Goal: Navigation & Orientation: Understand site structure

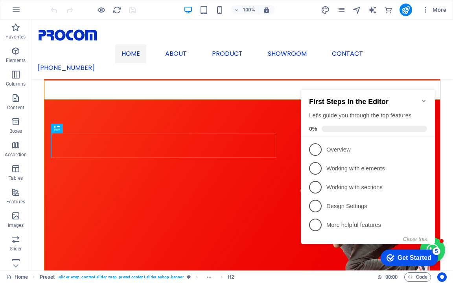
click at [422, 100] on icon "Minimize checklist" at bounding box center [424, 101] width 4 height 2
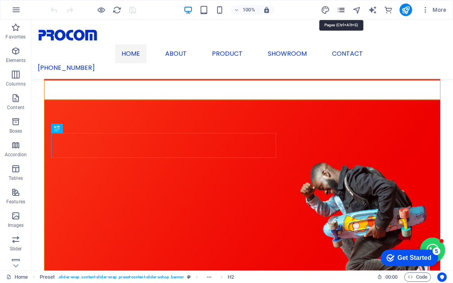
click at [338, 12] on icon "pages" at bounding box center [340, 10] width 9 height 9
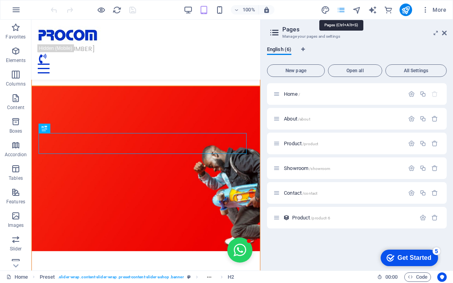
scroll to position [181, 0]
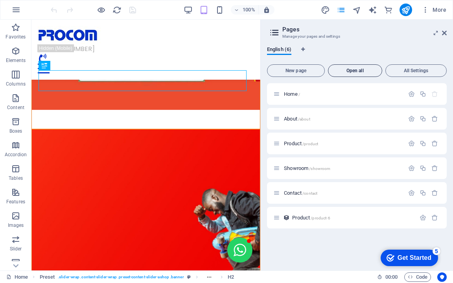
click at [361, 71] on span "Open all" at bounding box center [354, 70] width 47 height 5
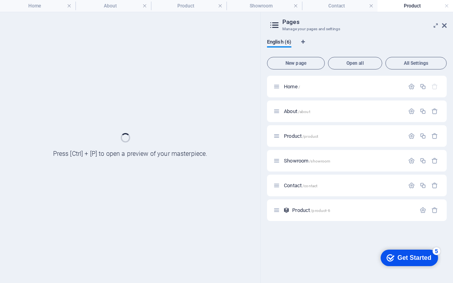
scroll to position [0, 0]
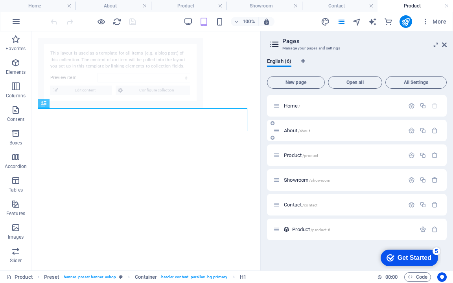
select select "66a34ebc4dd53a5e6c7c11f3"
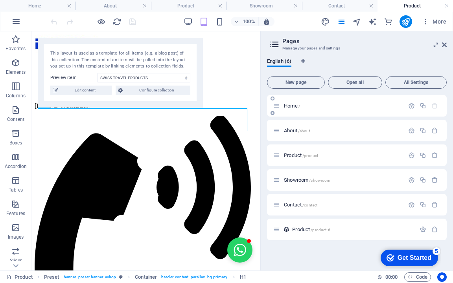
click at [291, 107] on span "Home /" at bounding box center [292, 106] width 16 height 6
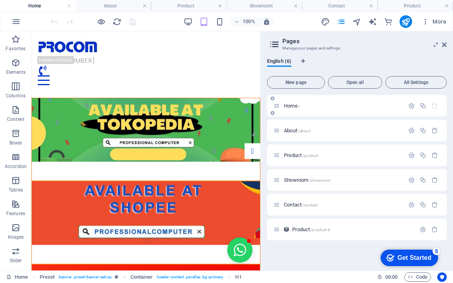
scroll to position [181, 0]
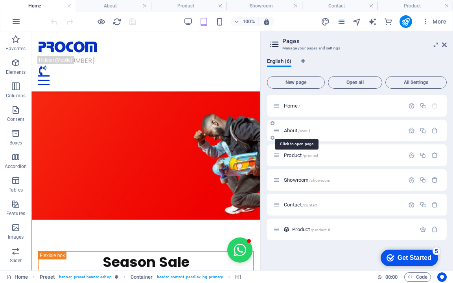
click at [293, 128] on span "About /about" at bounding box center [297, 131] width 26 height 6
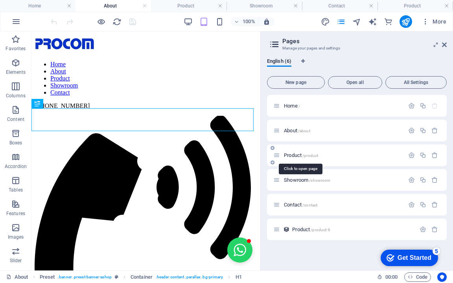
click at [296, 156] on span "Product /product" at bounding box center [301, 156] width 34 height 6
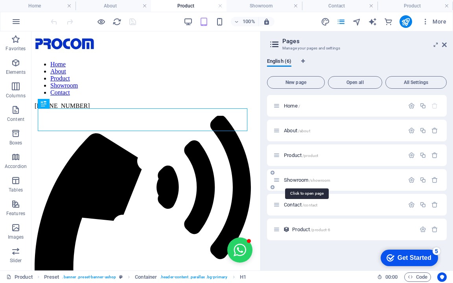
click at [300, 178] on span "Showroom /showroom" at bounding box center [307, 180] width 46 height 6
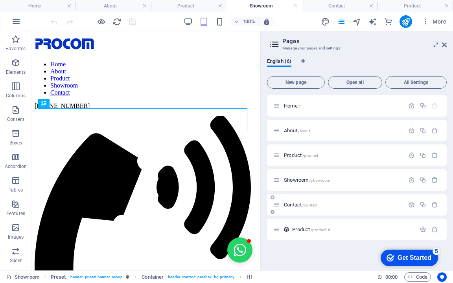
click at [303, 207] on span "/contact" at bounding box center [309, 205] width 15 height 4
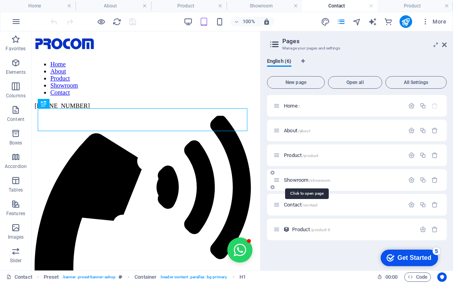
click at [326, 181] on span "/showroom" at bounding box center [319, 180] width 21 height 4
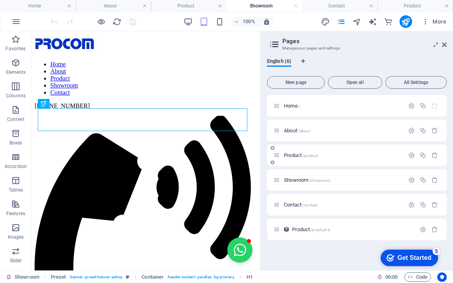
click at [332, 157] on p "Product /product" at bounding box center [343, 155] width 118 height 5
click at [338, 131] on p "About /about" at bounding box center [343, 130] width 118 height 5
